Goal: Information Seeking & Learning: Learn about a topic

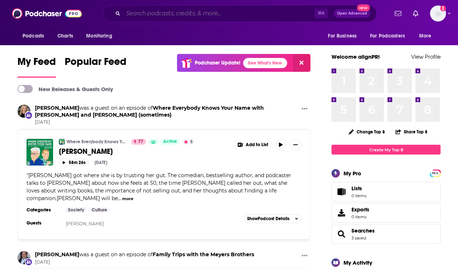
click at [149, 9] on input "Search podcasts, credits, & more..." at bounding box center [218, 14] width 191 height 12
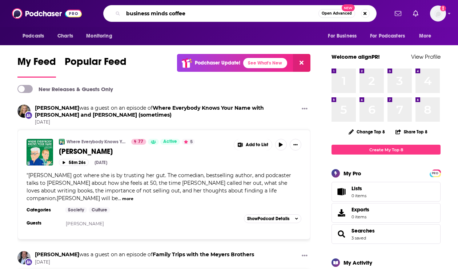
type input "business minds coffee"
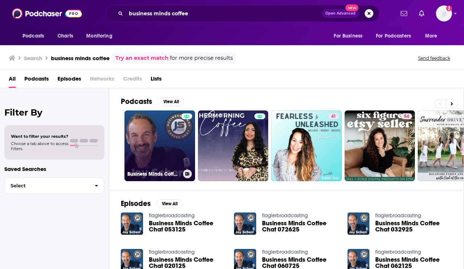
click at [166, 144] on link "Business Minds Coffee Chat" at bounding box center [159, 145] width 71 height 71
